Goal: Task Accomplishment & Management: Use online tool/utility

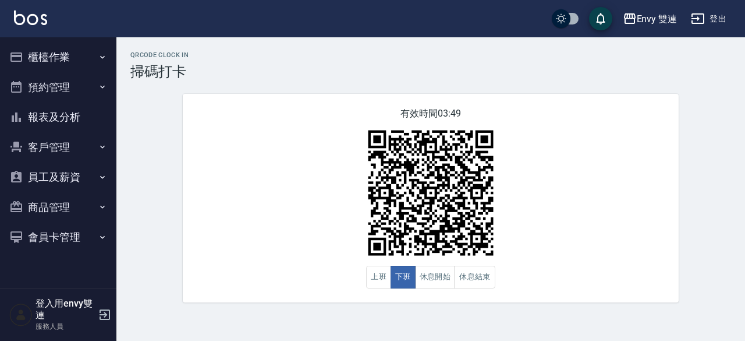
click at [36, 65] on button "櫃檯作業" at bounding box center [58, 57] width 107 height 30
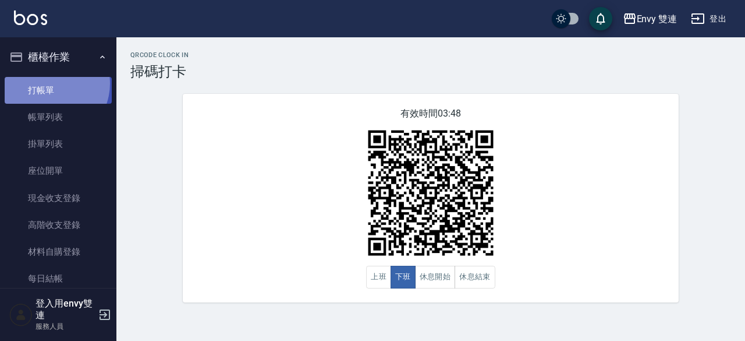
click at [48, 83] on link "打帳單" at bounding box center [58, 90] width 107 height 27
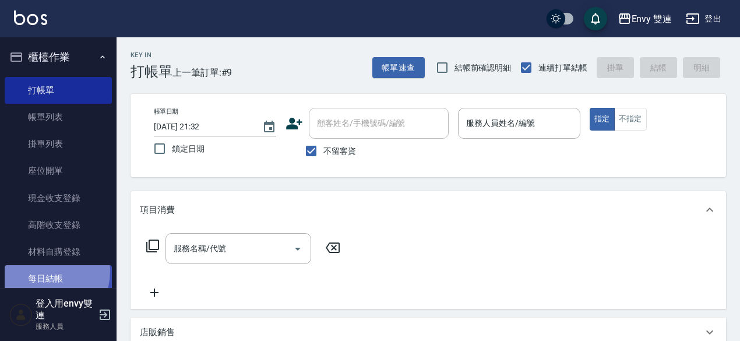
click at [41, 271] on link "每日結帳" at bounding box center [58, 278] width 107 height 27
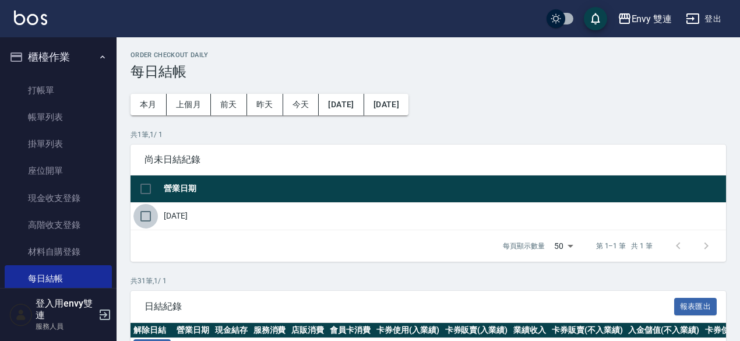
click at [145, 211] on input "checkbox" at bounding box center [145, 216] width 24 height 24
checkbox input "true"
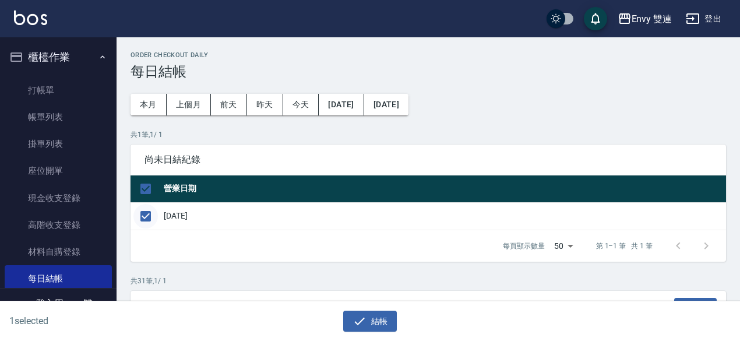
click at [145, 211] on input "checkbox" at bounding box center [145, 216] width 24 height 24
checkbox input "false"
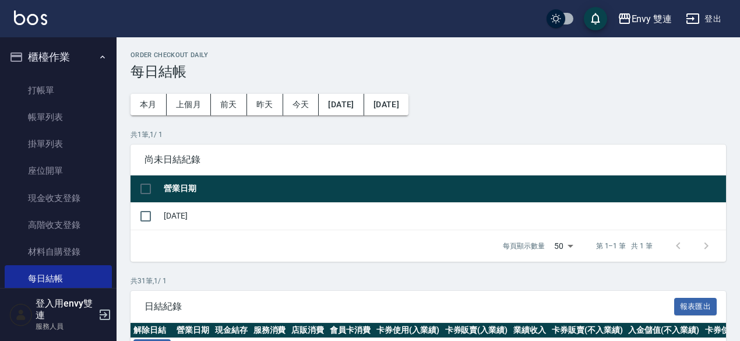
drag, startPoint x: 148, startPoint y: 209, endPoint x: 159, endPoint y: 217, distance: 13.7
click at [159, 217] on td at bounding box center [145, 215] width 30 height 27
drag, startPoint x: 159, startPoint y: 217, endPoint x: 137, endPoint y: 217, distance: 22.1
click at [137, 217] on td at bounding box center [145, 215] width 30 height 27
click at [137, 217] on input "checkbox" at bounding box center [145, 216] width 24 height 24
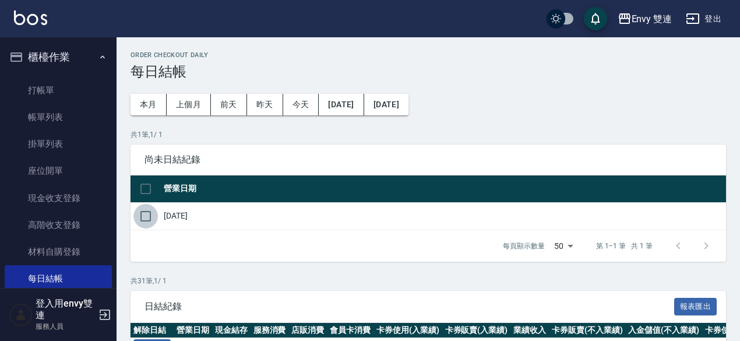
checkbox input "true"
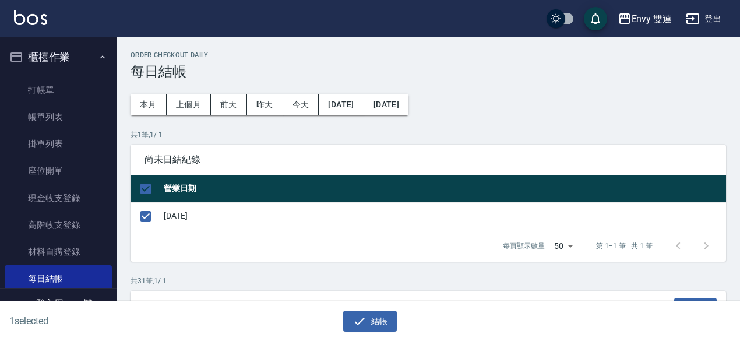
click at [166, 206] on td "[DATE]" at bounding box center [443, 215] width 565 height 27
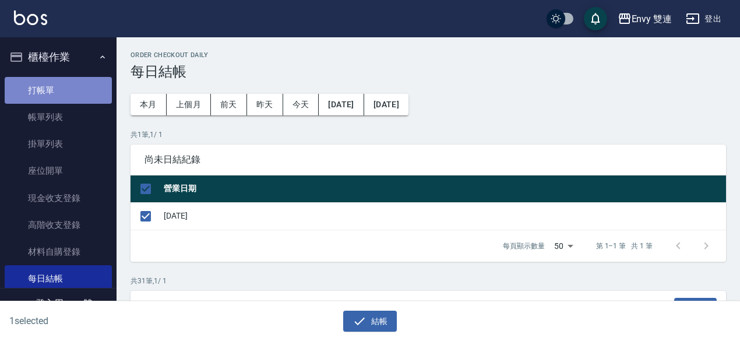
click at [73, 97] on link "打帳單" at bounding box center [58, 90] width 107 height 27
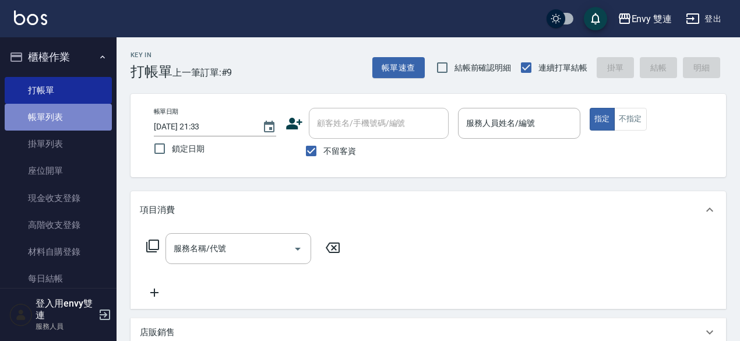
click at [66, 119] on link "帳單列表" at bounding box center [58, 117] width 107 height 27
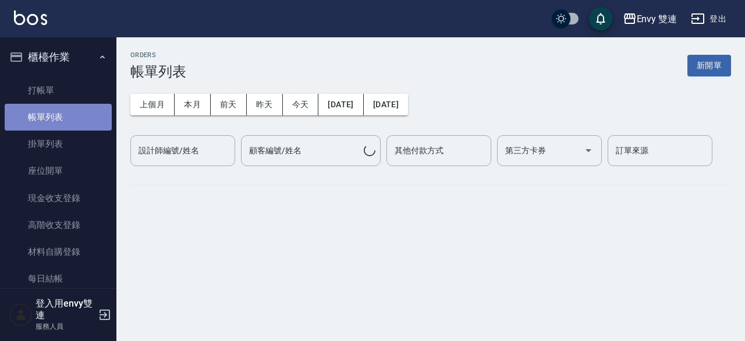
click at [66, 119] on link "帳單列表" at bounding box center [58, 117] width 107 height 27
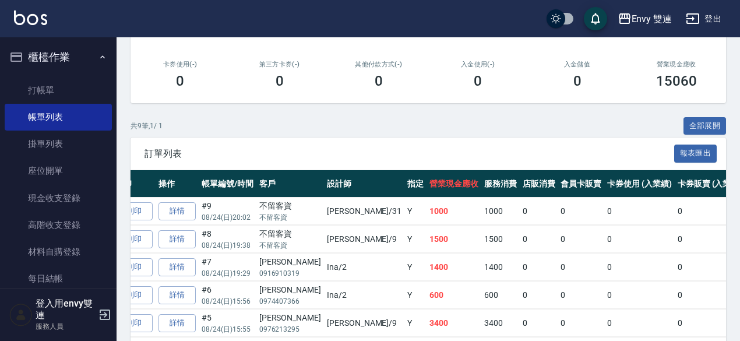
scroll to position [0, 79]
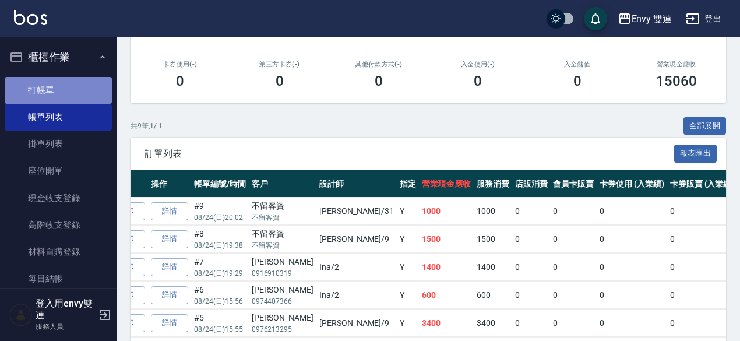
click at [63, 88] on link "打帳單" at bounding box center [58, 90] width 107 height 27
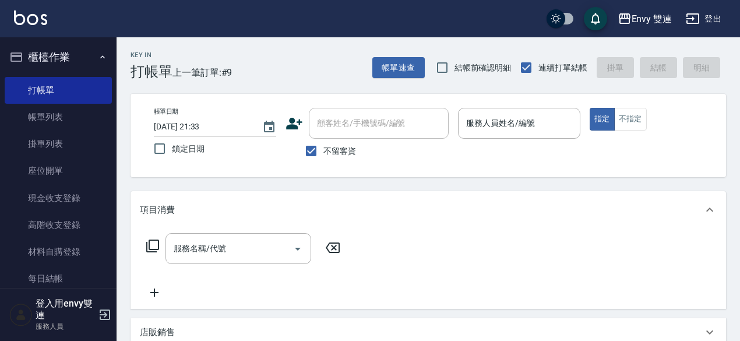
click at [343, 158] on label "不留客資" at bounding box center [327, 151] width 57 height 24
click at [323, 158] on input "不留客資" at bounding box center [311, 151] width 24 height 24
checkbox input "false"
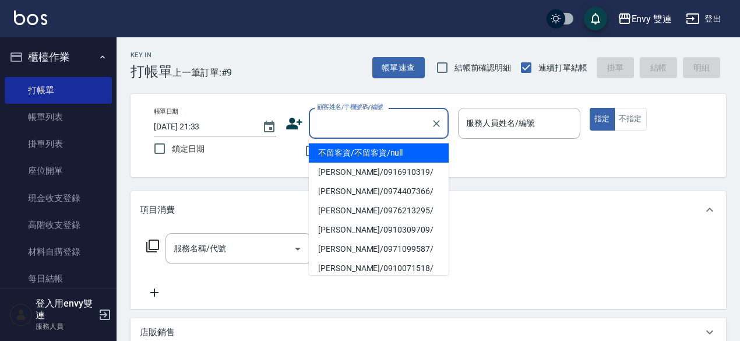
click at [343, 119] on input "顧客姓名/手機號碼/編號" at bounding box center [370, 123] width 112 height 20
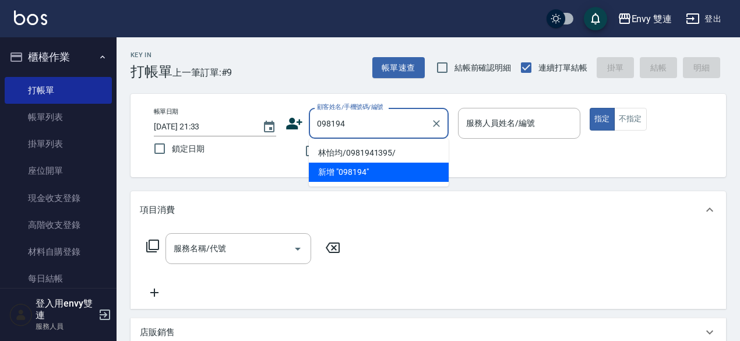
click at [345, 152] on li "林怡均/0981941395/" at bounding box center [379, 152] width 140 height 19
type input "林怡均/0981941395/"
type input "Zoe-9"
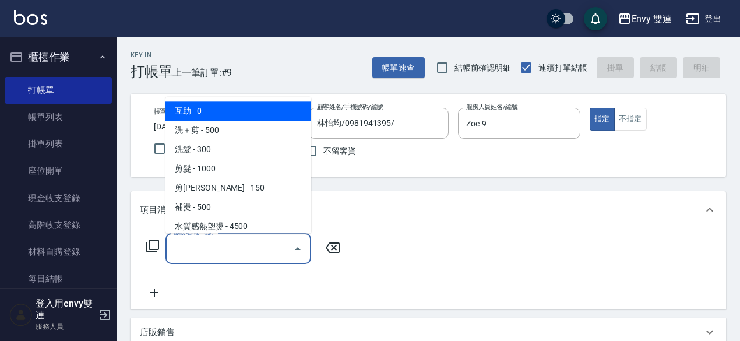
click at [217, 247] on input "服務名稱/代號" at bounding box center [230, 248] width 118 height 20
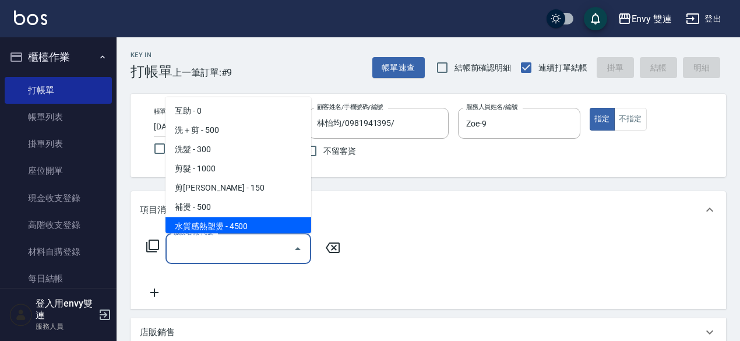
click at [222, 222] on span "水質感熱塑燙 - 4500" at bounding box center [238, 226] width 146 height 19
type input "水質感熱塑燙(302)"
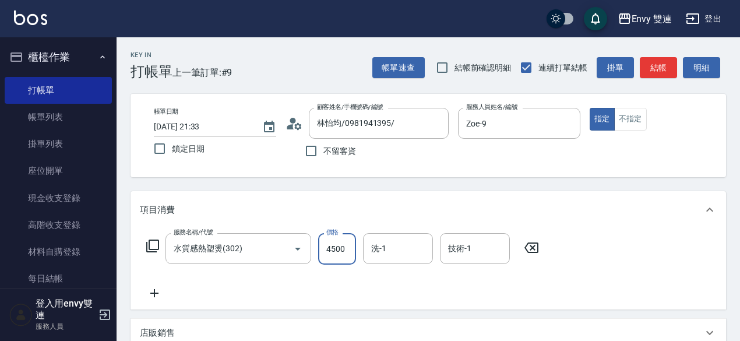
click at [328, 257] on input "4500" at bounding box center [337, 248] width 38 height 31
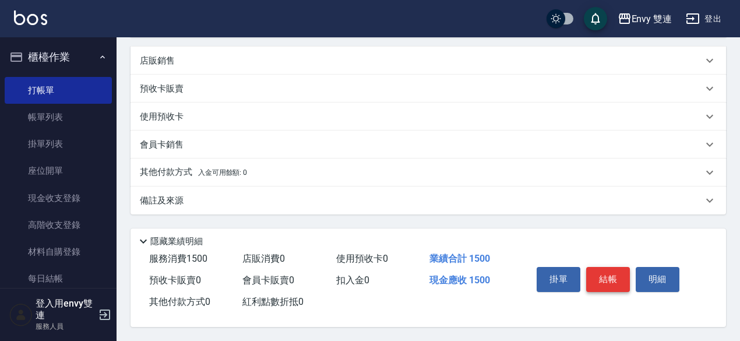
type input "1500"
click at [606, 273] on button "結帳" at bounding box center [608, 279] width 44 height 24
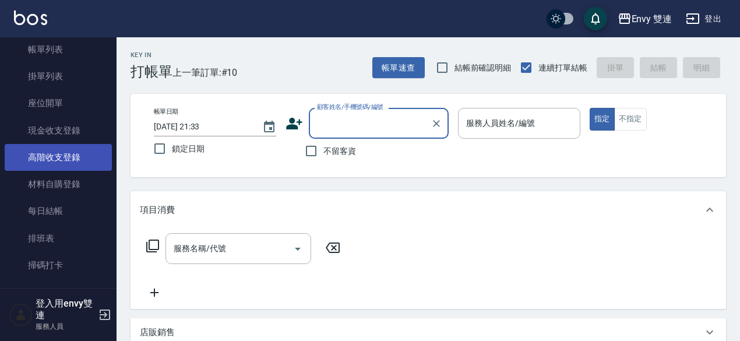
scroll to position [69, 0]
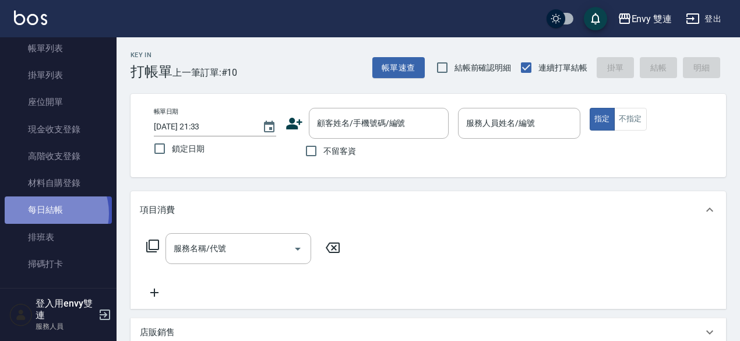
click at [44, 213] on link "每日結帳" at bounding box center [58, 209] width 107 height 27
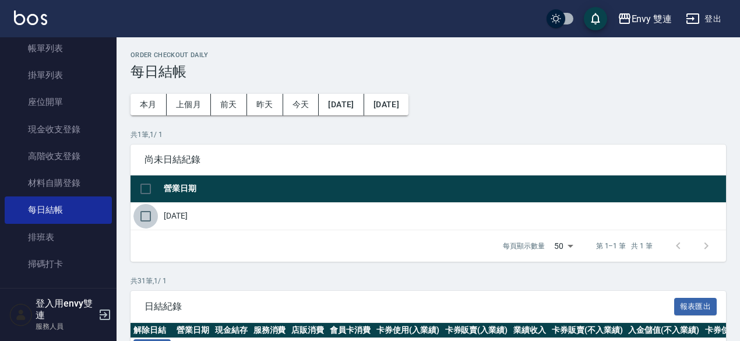
click at [151, 218] on input "checkbox" at bounding box center [145, 216] width 24 height 24
checkbox input "true"
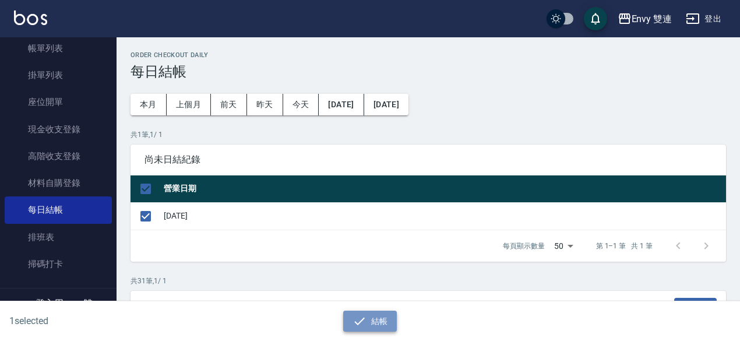
click at [363, 315] on icon "button" at bounding box center [359, 321] width 14 height 14
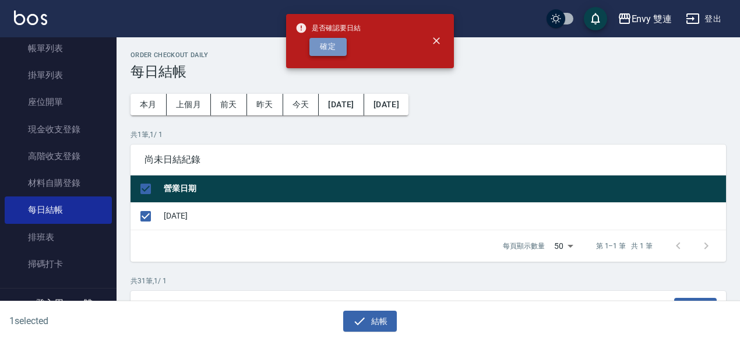
click at [333, 47] on button "確定" at bounding box center [327, 47] width 37 height 18
checkbox input "false"
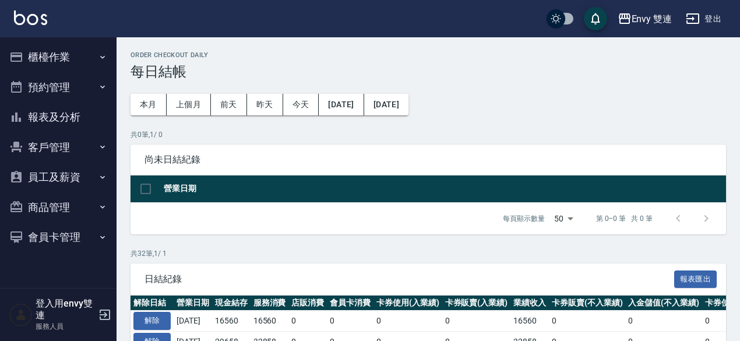
click at [64, 125] on button "報表及分析" at bounding box center [58, 117] width 107 height 30
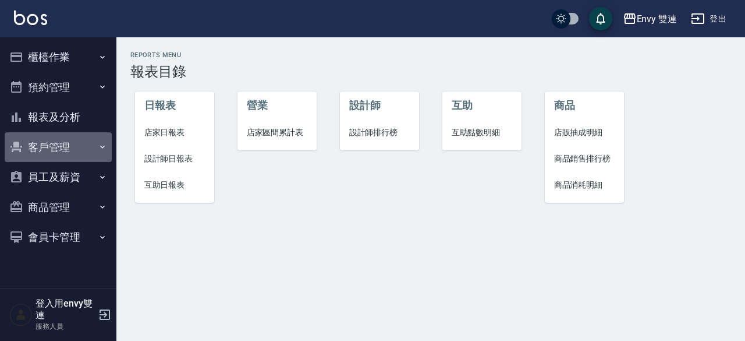
click at [54, 142] on button "客戶管理" at bounding box center [58, 147] width 107 height 30
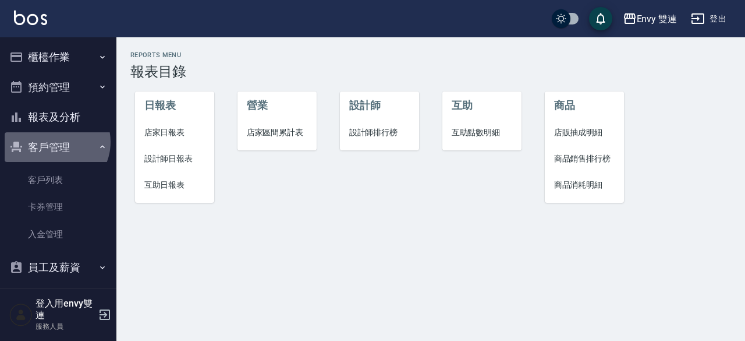
click at [54, 142] on button "客戶管理" at bounding box center [58, 147] width 107 height 30
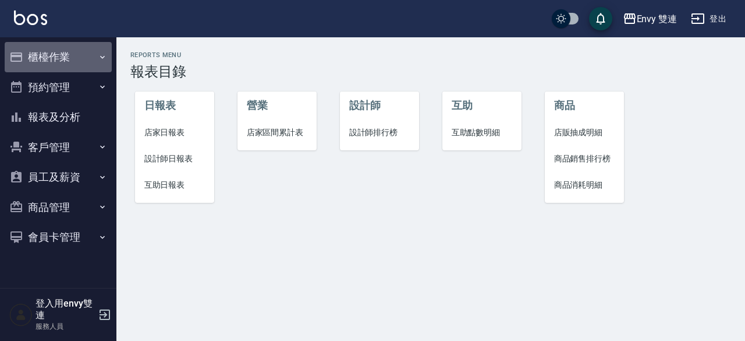
click at [62, 63] on button "櫃檯作業" at bounding box center [58, 57] width 107 height 30
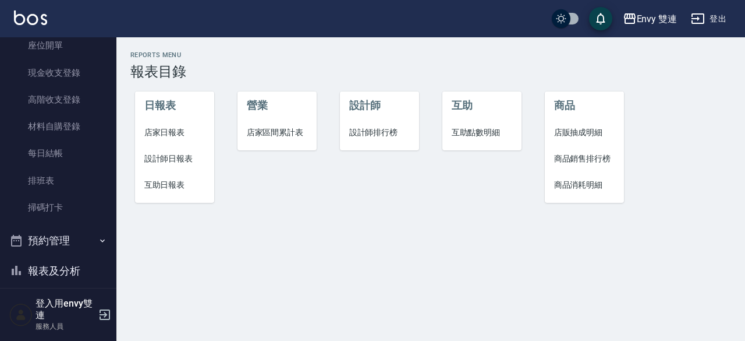
scroll to position [126, 0]
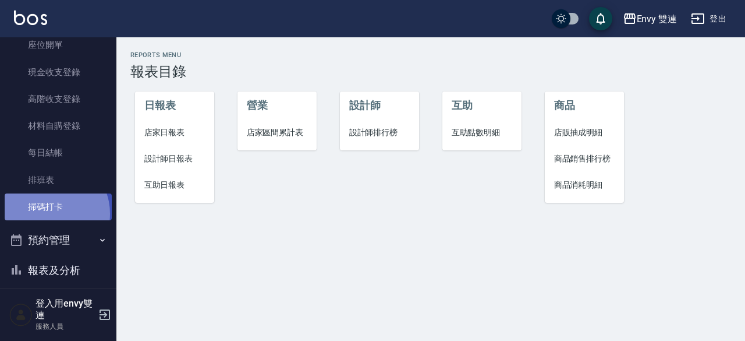
click at [49, 214] on link "掃碼打卡" at bounding box center [58, 206] width 107 height 27
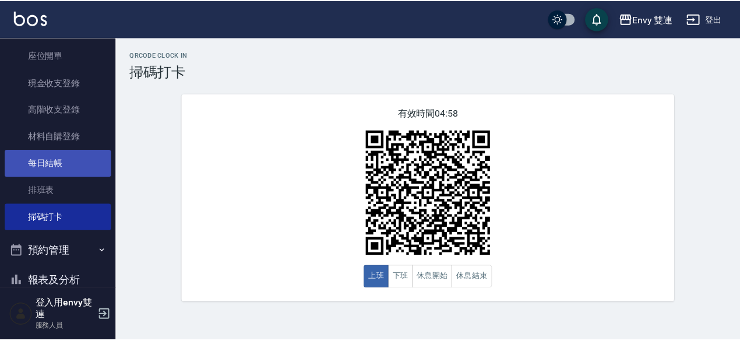
scroll to position [161, 0]
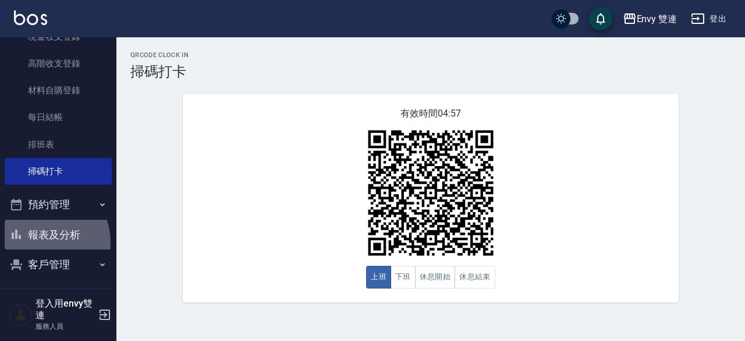
click at [42, 242] on button "報表及分析" at bounding box center [58, 235] width 107 height 30
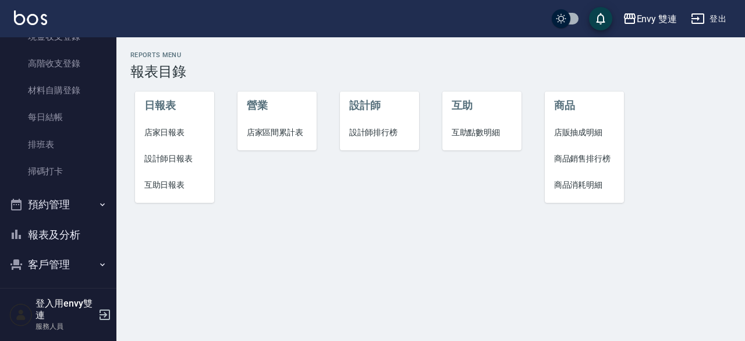
click at [156, 151] on li "設計師日報表" at bounding box center [175, 159] width 80 height 26
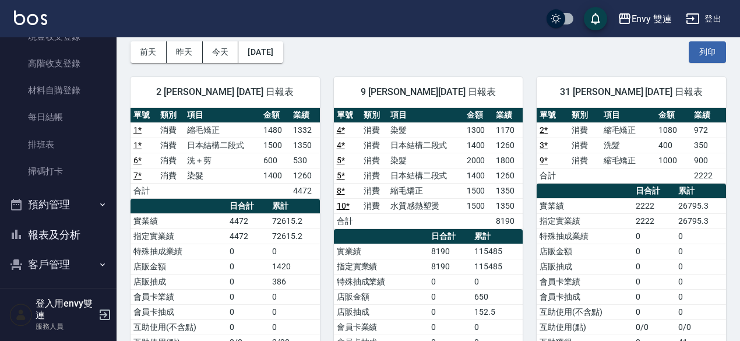
scroll to position [50, 0]
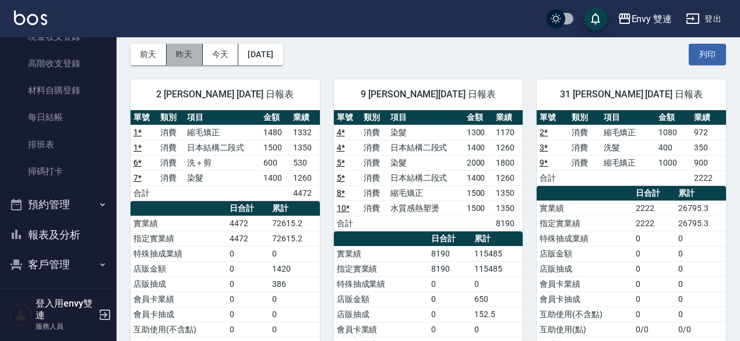
click at [188, 54] on button "昨天" at bounding box center [185, 55] width 36 height 22
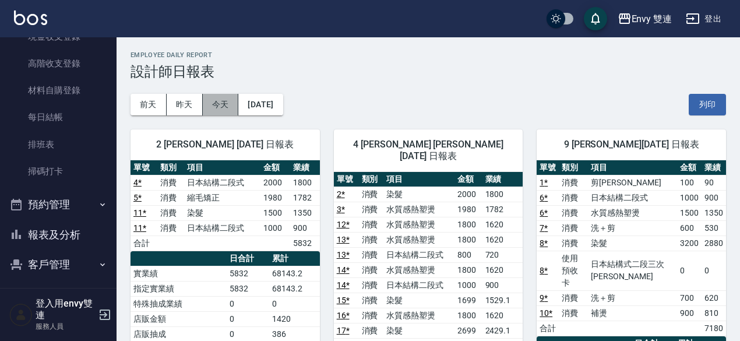
click at [204, 103] on button "今天" at bounding box center [221, 105] width 36 height 22
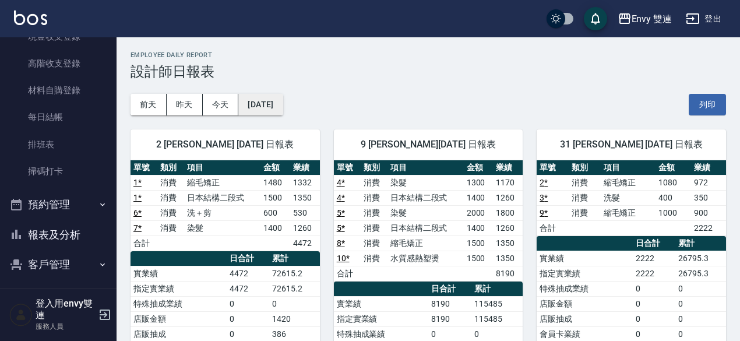
drag, startPoint x: 277, startPoint y: 93, endPoint x: 276, endPoint y: 100, distance: 7.1
click at [276, 100] on div "[DATE] [DATE] [DATE] [DATE] 列印" at bounding box center [427, 105] width 595 height 50
click at [276, 100] on button "[DATE]" at bounding box center [260, 105] width 44 height 22
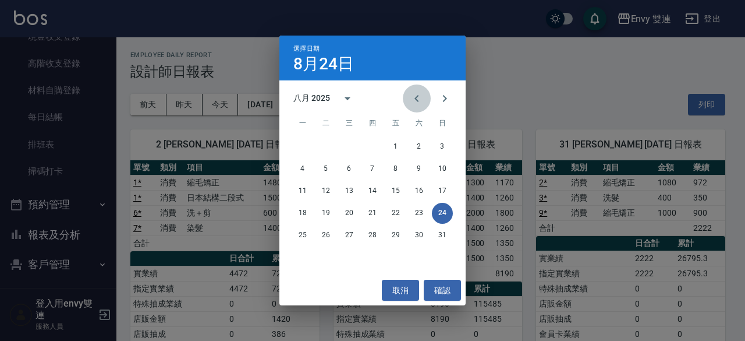
click at [416, 98] on icon "Previous month" at bounding box center [417, 98] width 4 height 7
click at [379, 211] on button "24" at bounding box center [372, 213] width 21 height 21
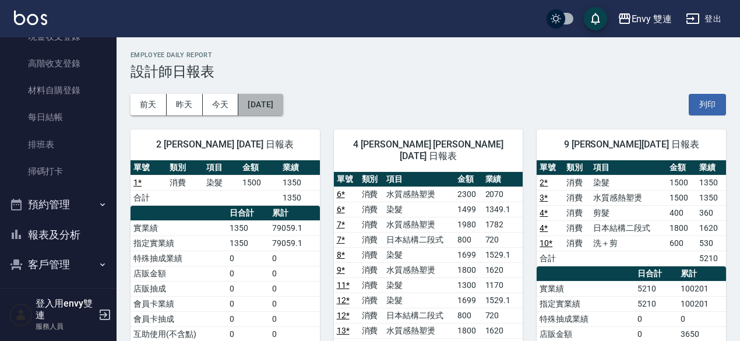
click at [278, 101] on button "[DATE]" at bounding box center [260, 105] width 44 height 22
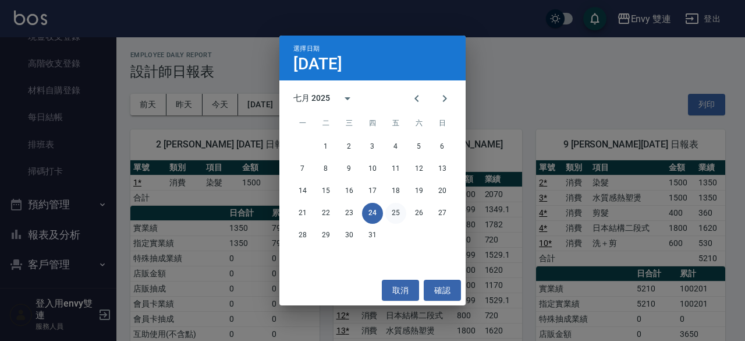
click at [395, 211] on button "25" at bounding box center [396, 213] width 21 height 21
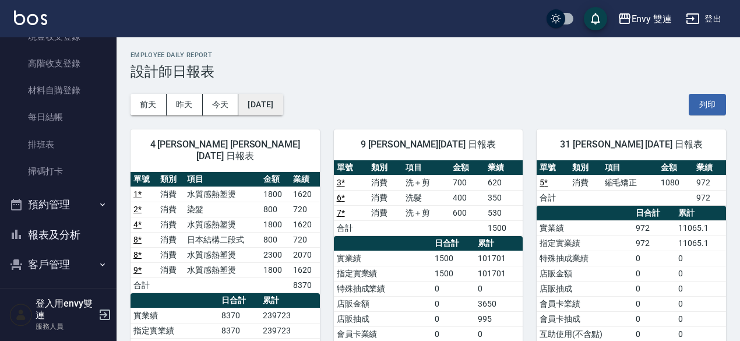
click at [278, 108] on button "[DATE]" at bounding box center [260, 105] width 44 height 22
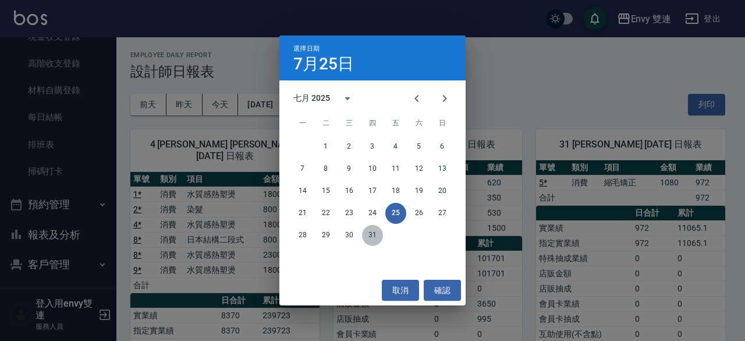
click at [377, 241] on button "31" at bounding box center [372, 235] width 21 height 21
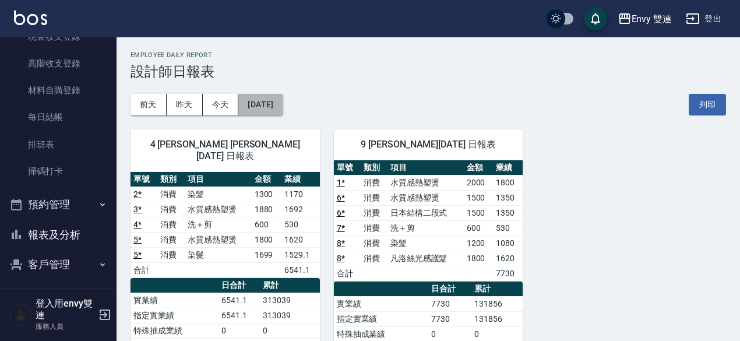
click at [261, 112] on button "[DATE]" at bounding box center [260, 105] width 44 height 22
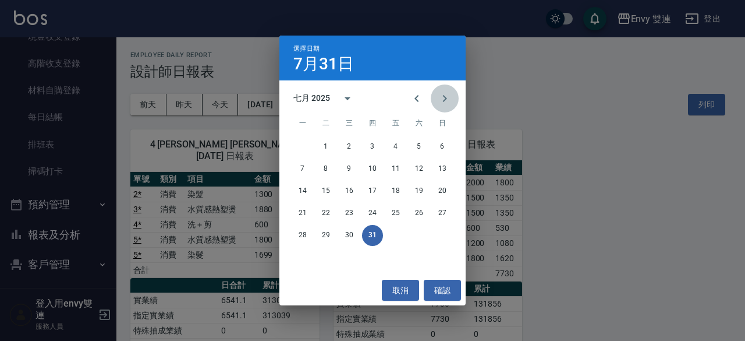
click at [451, 105] on button "Next month" at bounding box center [445, 98] width 28 height 28
click at [440, 226] on button "31" at bounding box center [442, 235] width 21 height 21
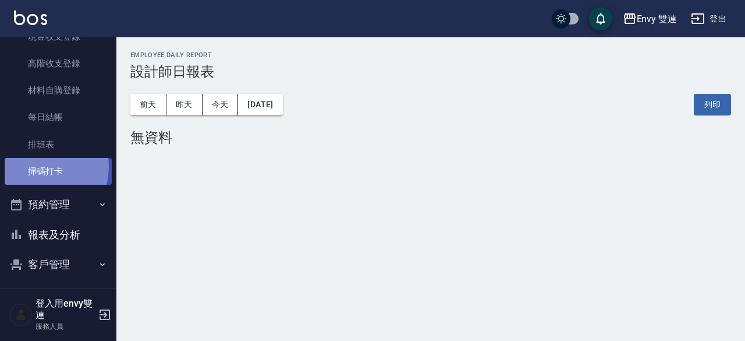
click at [36, 166] on link "掃碼打卡" at bounding box center [58, 171] width 107 height 27
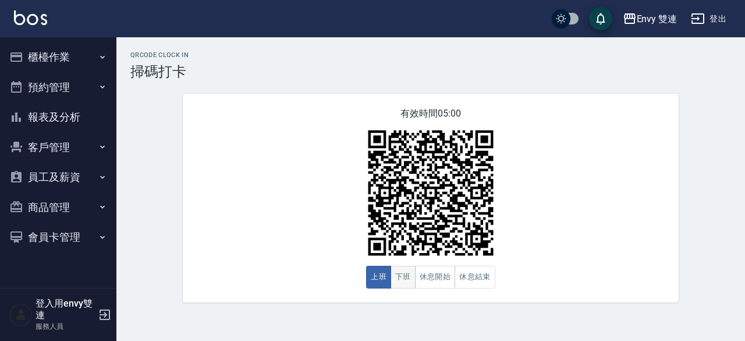
click at [401, 281] on button "下班" at bounding box center [403, 277] width 25 height 23
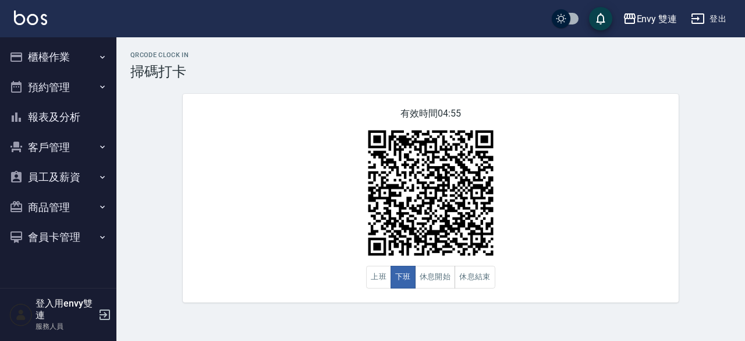
click at [48, 47] on button "櫃檯作業" at bounding box center [58, 57] width 107 height 30
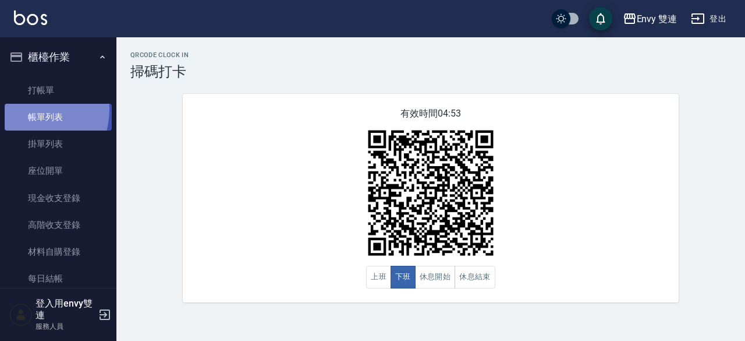
click at [24, 109] on link "帳單列表" at bounding box center [58, 117] width 107 height 27
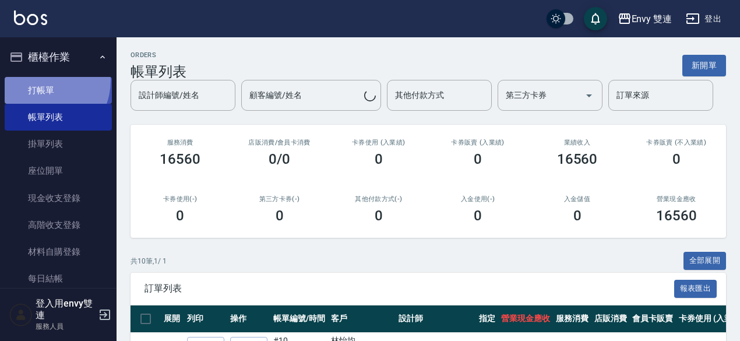
click at [38, 80] on link "打帳單" at bounding box center [58, 90] width 107 height 27
